Goal: Learn about a topic

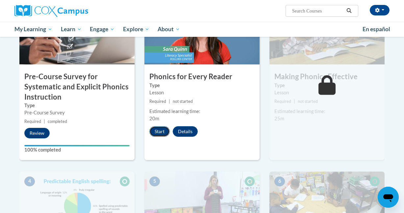
click at [159, 132] on button "Start" at bounding box center [159, 131] width 20 height 11
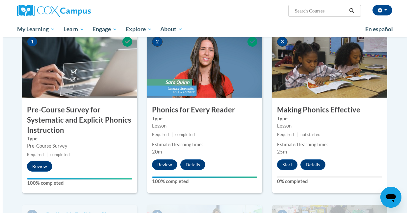
scroll to position [156, 0]
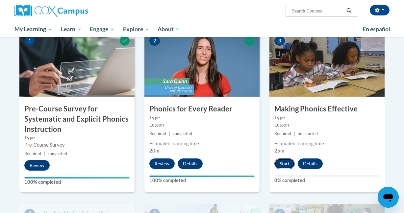
click at [287, 162] on button "Start" at bounding box center [284, 163] width 20 height 11
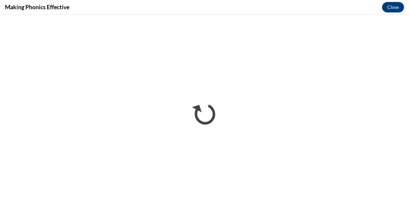
scroll to position [0, 0]
